Goal: Information Seeking & Learning: Understand process/instructions

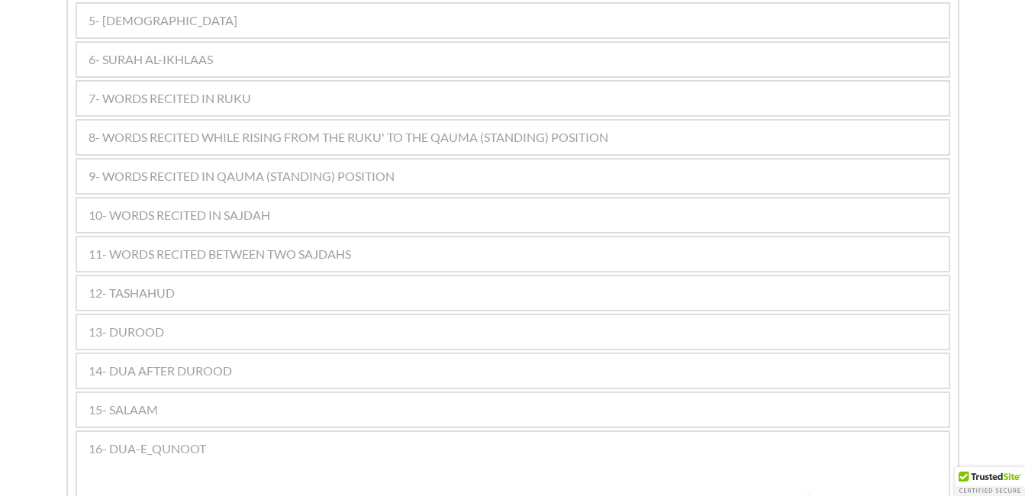
click at [241, 128] on span "8- WORDS RECITED WHILE RISING FROM THE RUKU' TO THE QAUMA (STANDING) POSITION" at bounding box center [349, 137] width 520 height 18
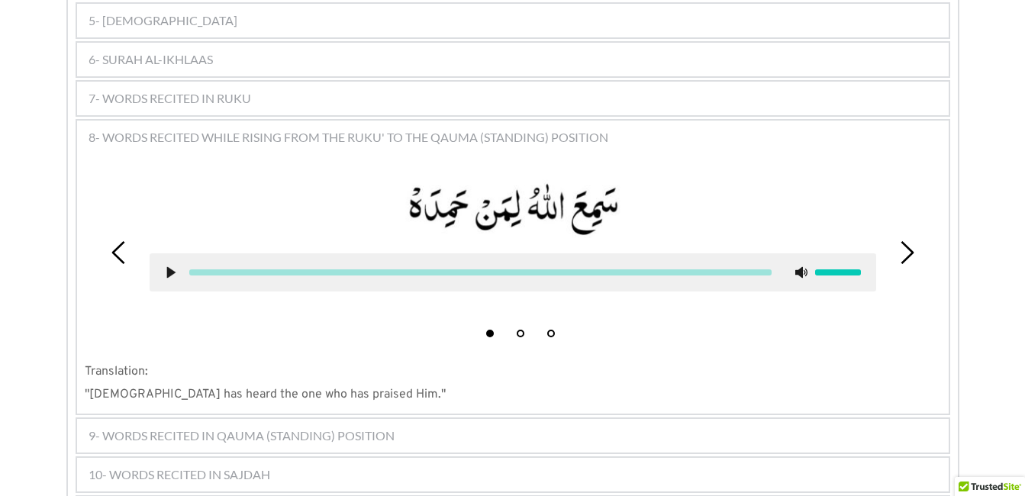
click at [165, 266] on icon at bounding box center [171, 272] width 12 height 12
click at [168, 266] on use at bounding box center [170, 271] width 8 height 11
click at [168, 266] on use at bounding box center [171, 271] width 10 height 11
click at [170, 266] on use at bounding box center [170, 271] width 8 height 11
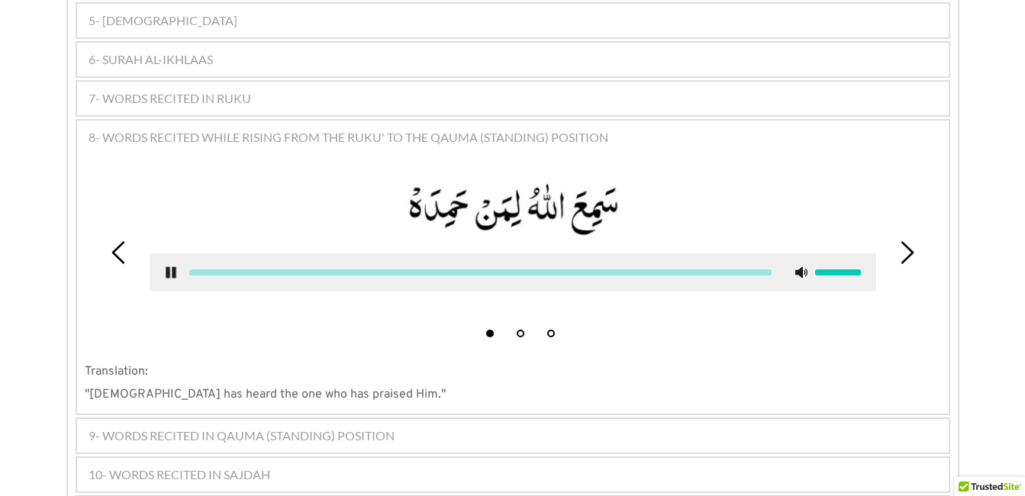
drag, startPoint x: 170, startPoint y: 247, endPoint x: 220, endPoint y: 69, distance: 185.3
click at [220, 69] on div "1- TAKBEER Translation: "[DEMOGRAPHIC_DATA] is the Greatest." 2- SANA 1 2 3 4 5…" at bounding box center [513, 287] width 874 height 880
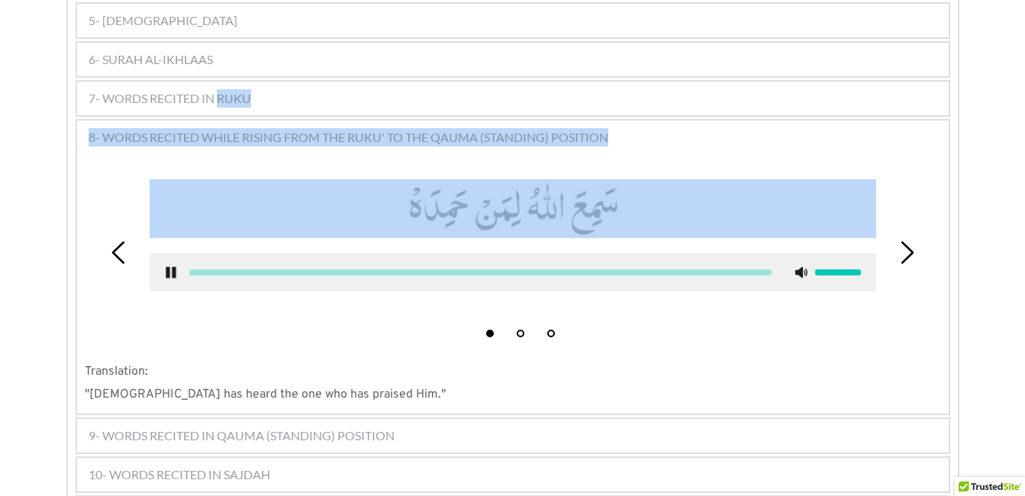
click at [127, 263] on div "1 2 3" at bounding box center [513, 252] width 856 height 184
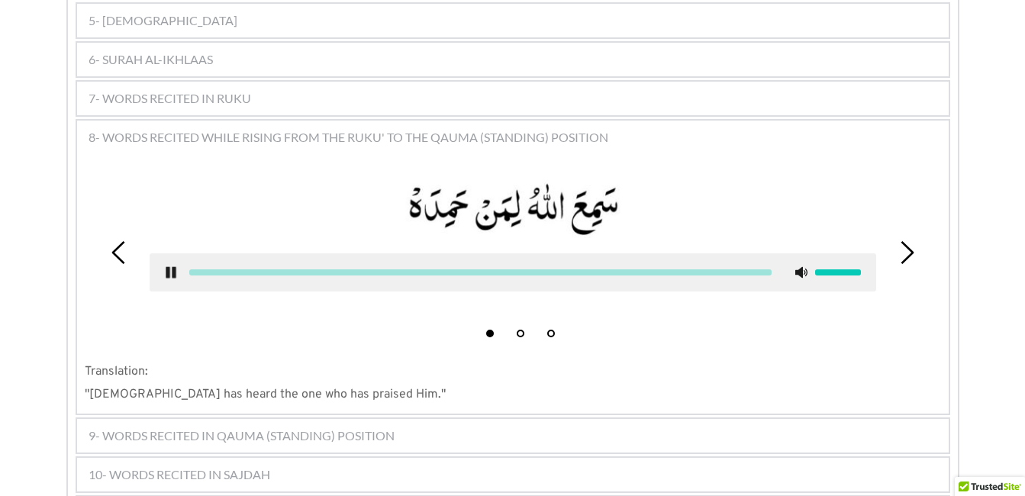
click at [169, 266] on use at bounding box center [171, 271] width 10 height 11
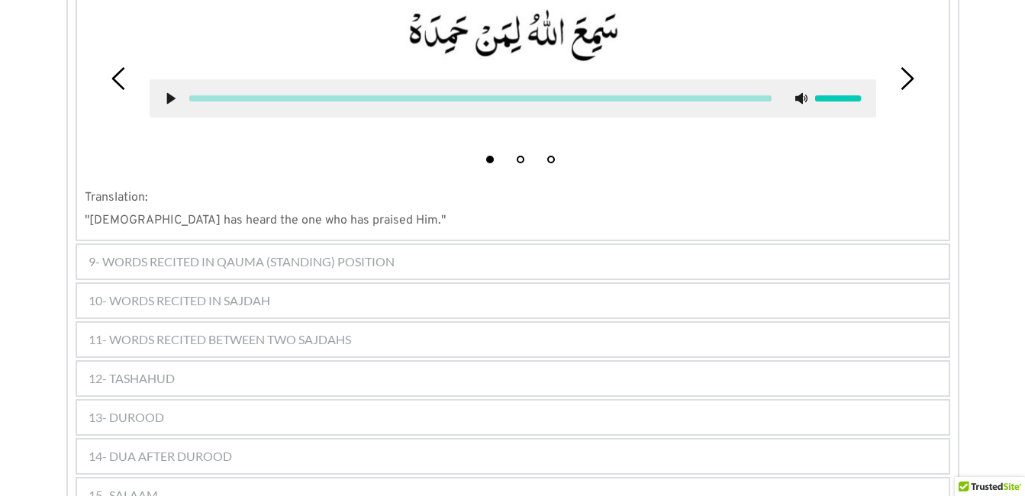
scroll to position [1251, 0]
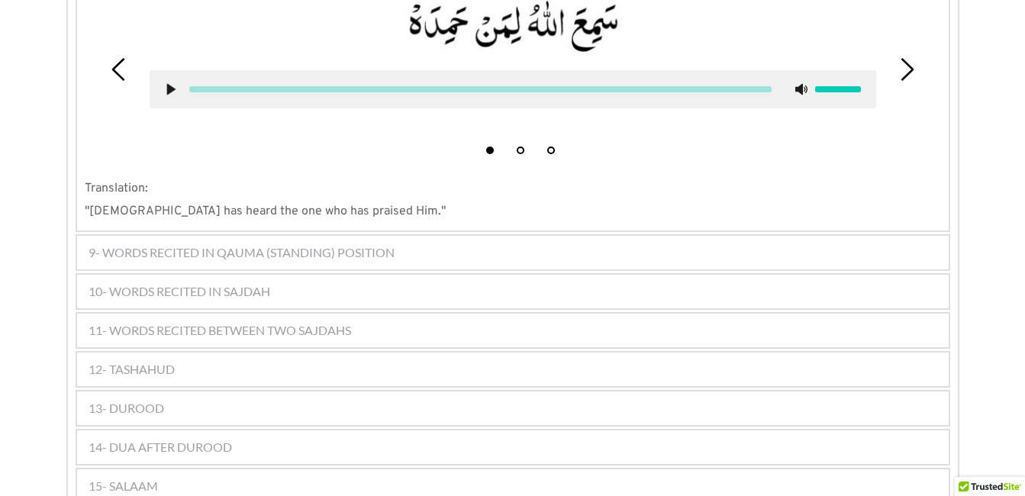
click at [193, 243] on span "9- WORDS RECITED IN QAUMA (STANDING) POSITION" at bounding box center [242, 252] width 306 height 18
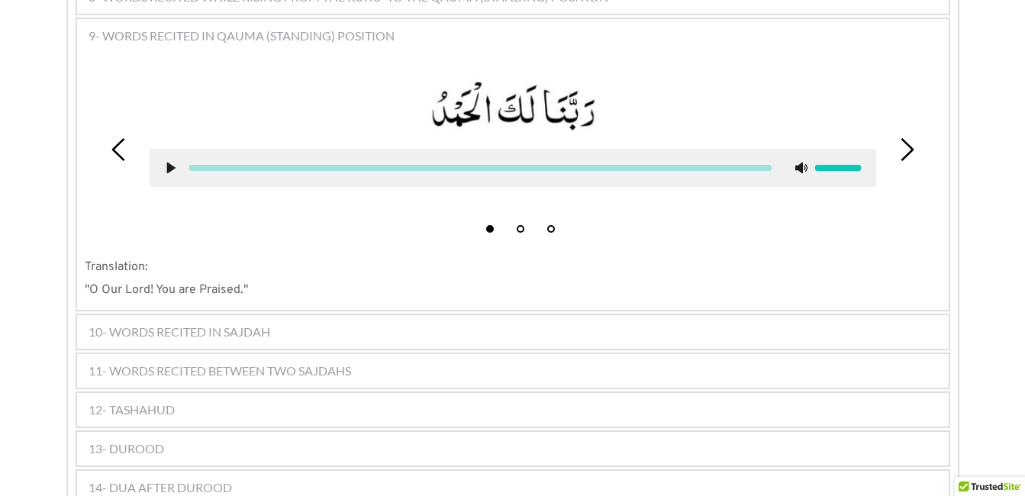
scroll to position [1203, 0]
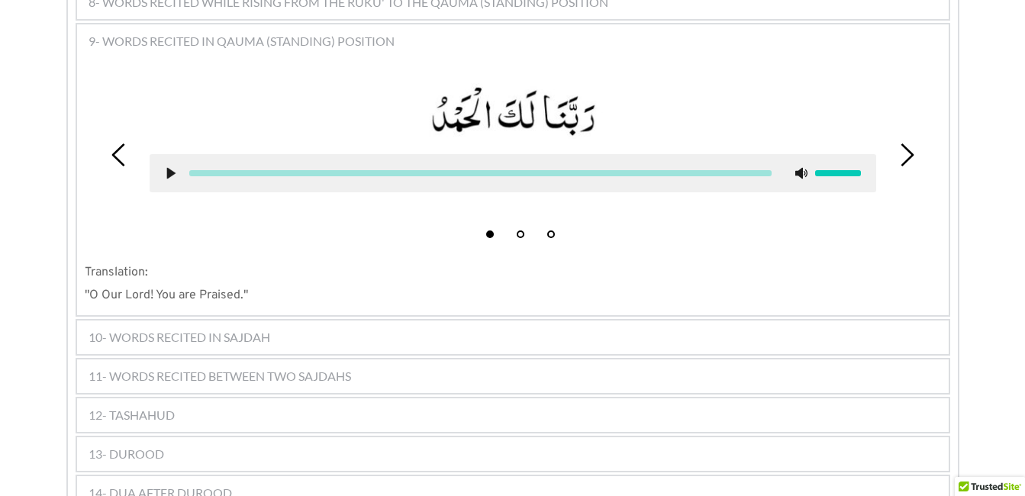
click at [165, 167] on icon at bounding box center [171, 173] width 12 height 12
click at [169, 168] on use at bounding box center [171, 173] width 10 height 11
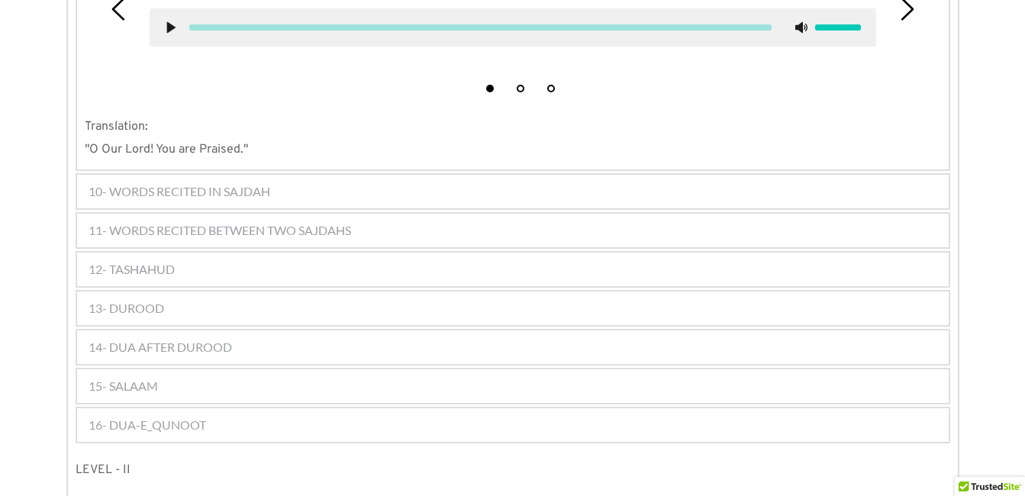
scroll to position [1356, 0]
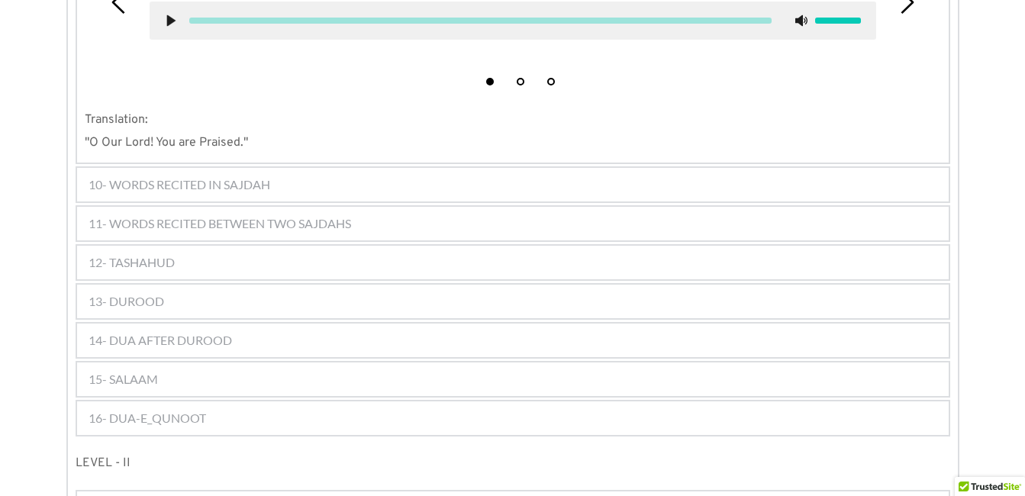
click at [161, 176] on span "10- WORDS RECITED IN SAJDAH" at bounding box center [180, 185] width 182 height 18
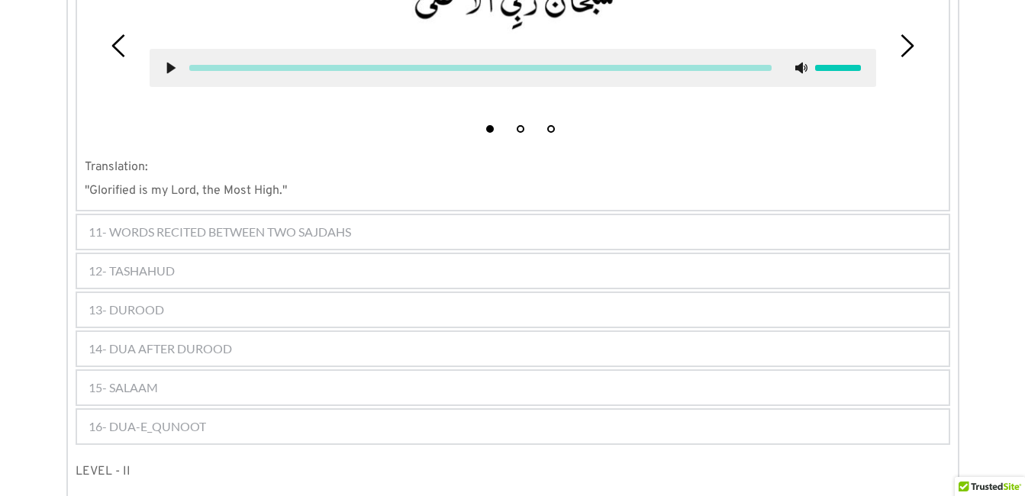
scroll to position [1242, 0]
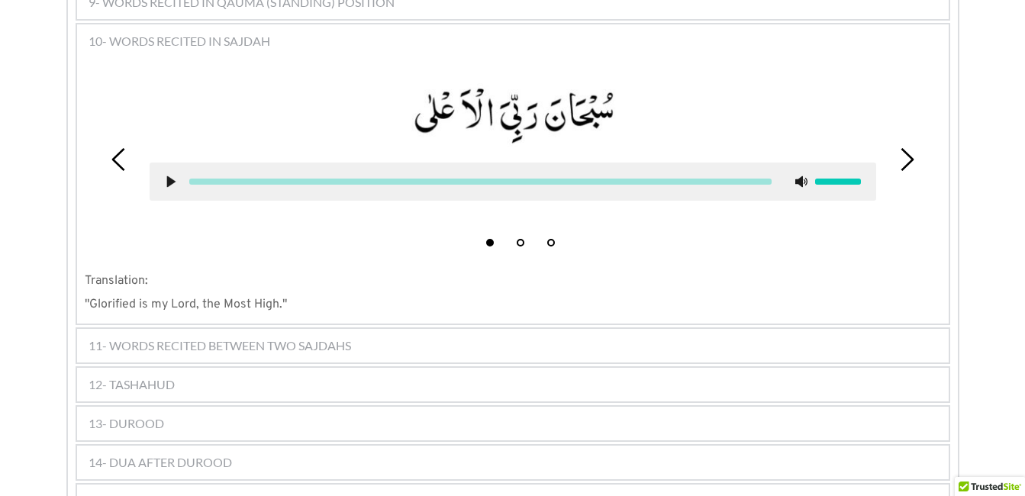
click at [171, 176] on use at bounding box center [170, 181] width 8 height 11
click at [168, 176] on use at bounding box center [171, 181] width 10 height 11
click at [168, 176] on use at bounding box center [170, 181] width 8 height 11
click at [168, 176] on use at bounding box center [171, 181] width 10 height 11
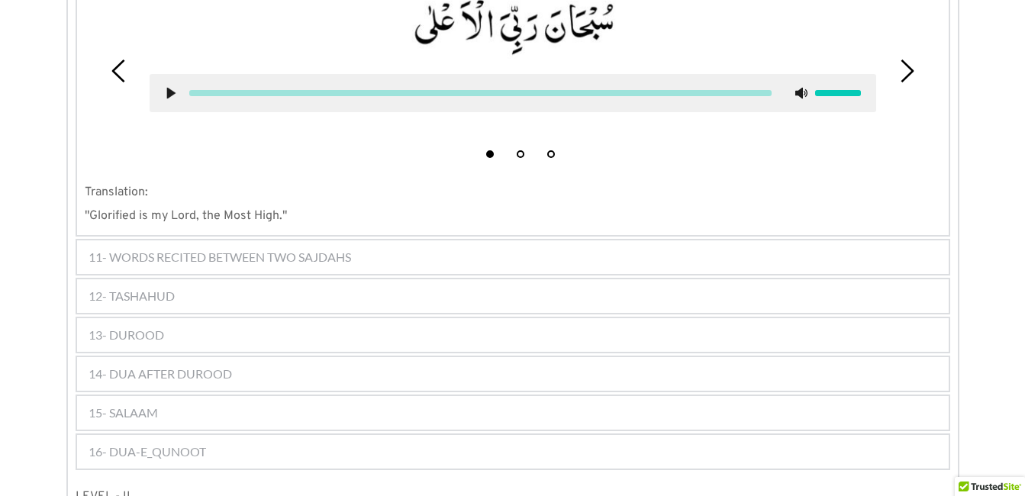
scroll to position [1334, 0]
